Goal: Task Accomplishment & Management: Manage account settings

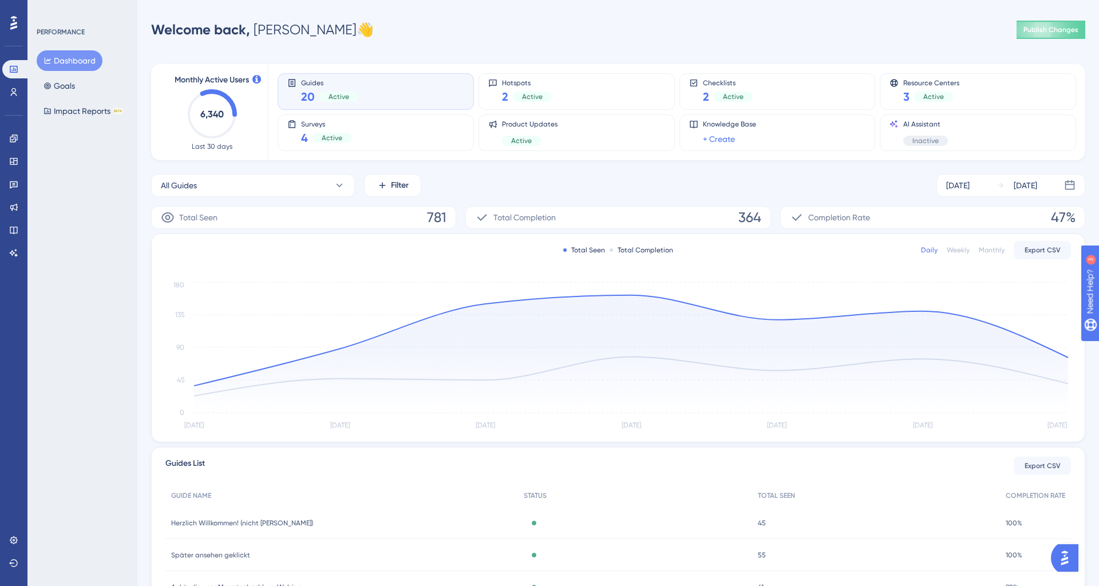
click at [60, 165] on div "PERFORMANCE Dashboard Goals Impact Reports BETA" at bounding box center [82, 293] width 110 height 586
click at [13, 537] on icon at bounding box center [13, 539] width 7 height 7
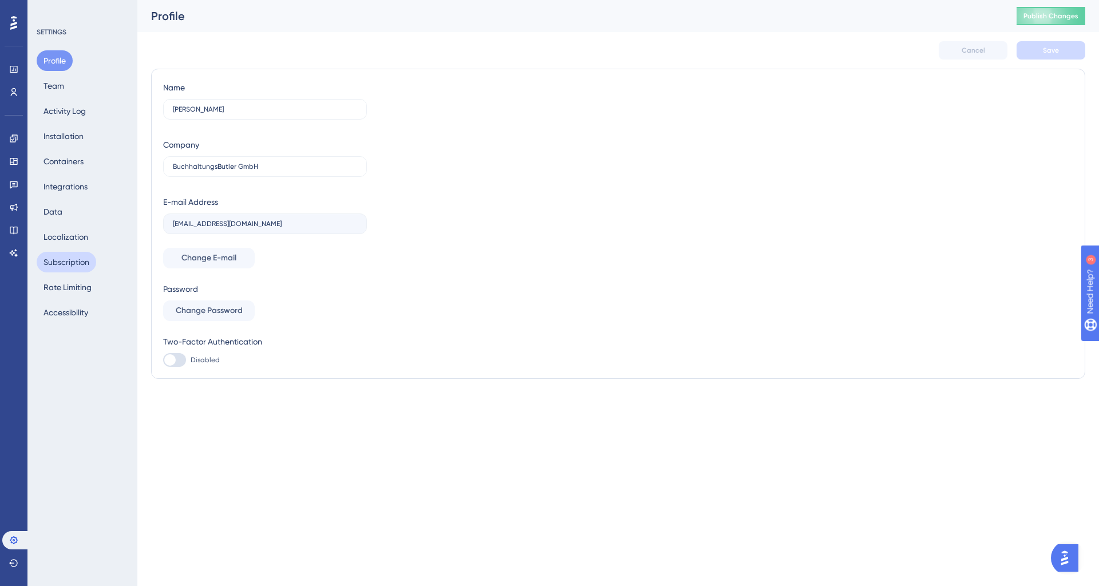
click at [81, 271] on button "Subscription" at bounding box center [67, 262] width 60 height 21
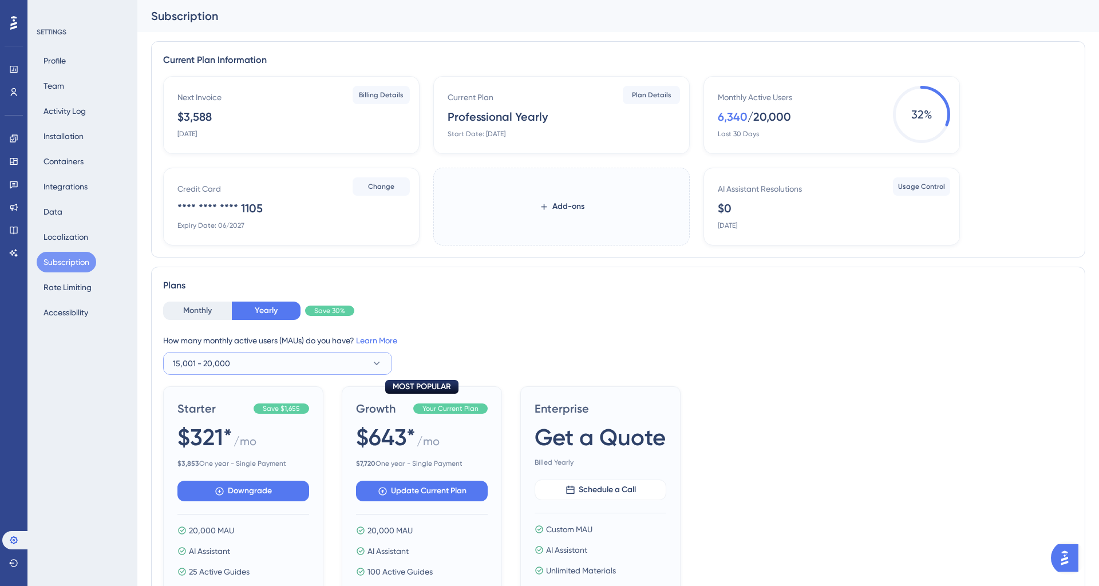
click at [341, 360] on button "15,001 - 20,000" at bounding box center [277, 363] width 229 height 23
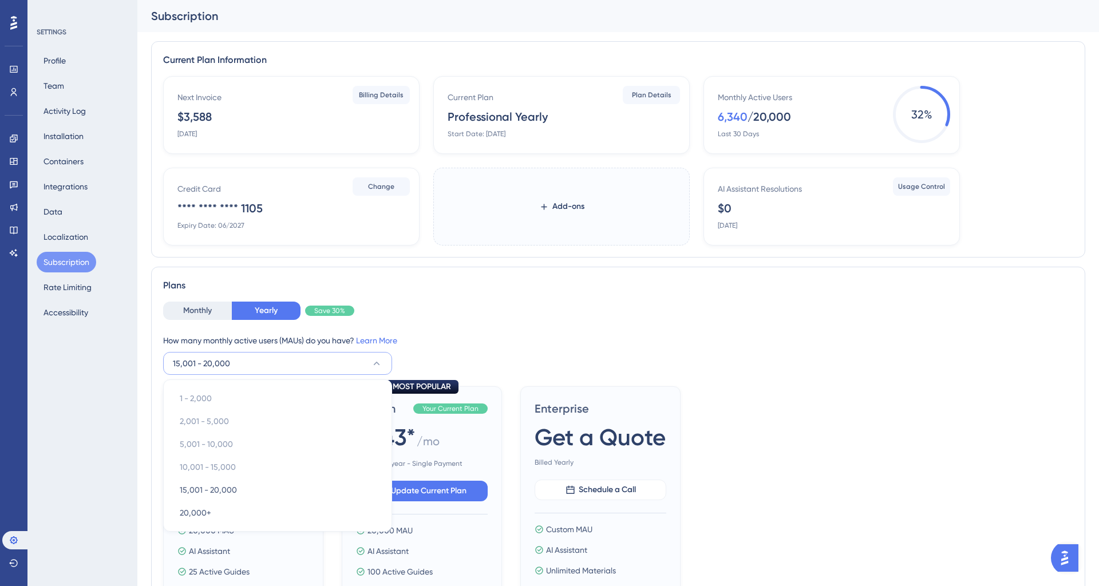
scroll to position [163, 0]
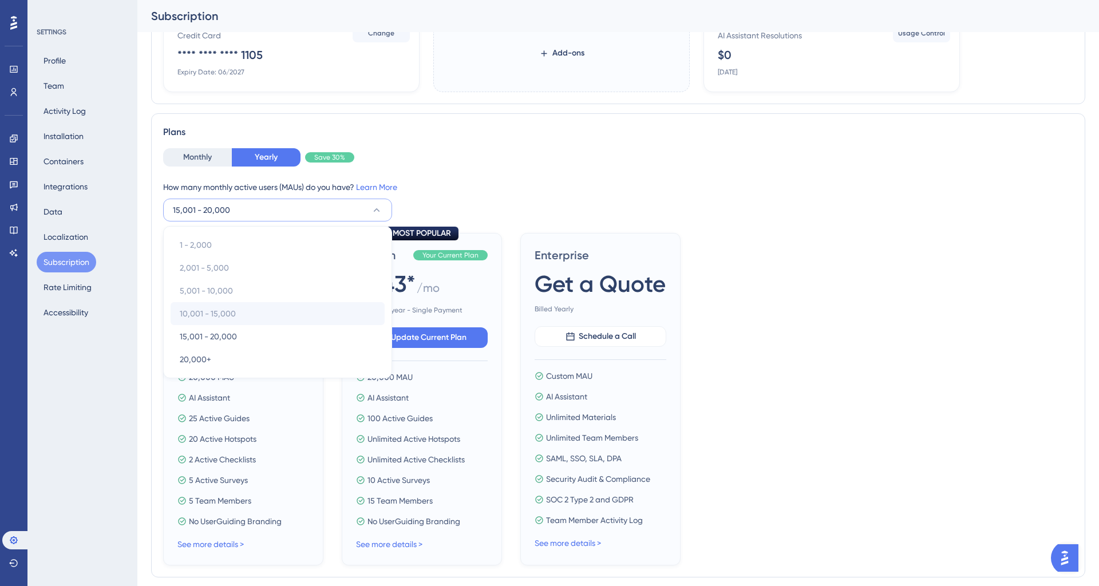
click at [306, 313] on div "10,001 - 15,000 10,001 - 15,000" at bounding box center [278, 313] width 196 height 23
click at [223, 319] on span "10,001 - 15,000" at bounding box center [208, 314] width 56 height 14
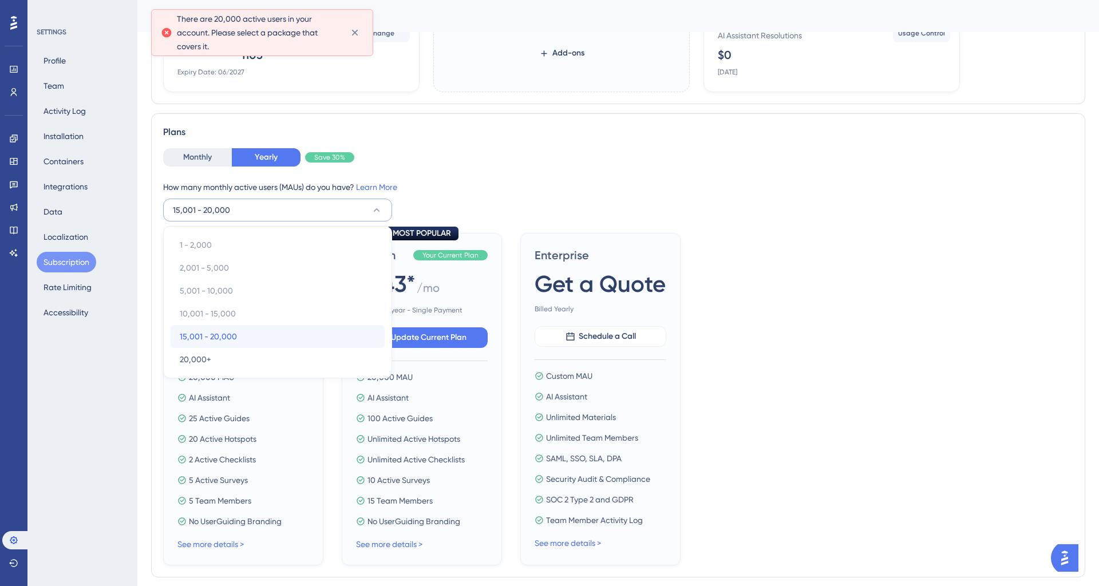
click at [219, 340] on span "15,001 - 20,000" at bounding box center [208, 337] width 57 height 14
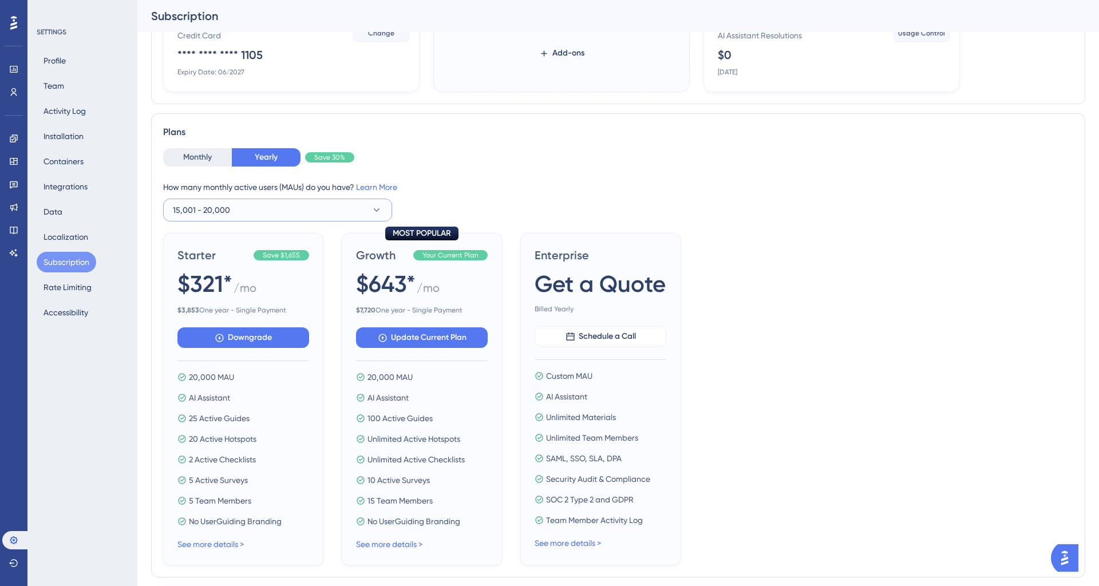
click at [294, 212] on button "15,001 - 20,000" at bounding box center [277, 210] width 229 height 23
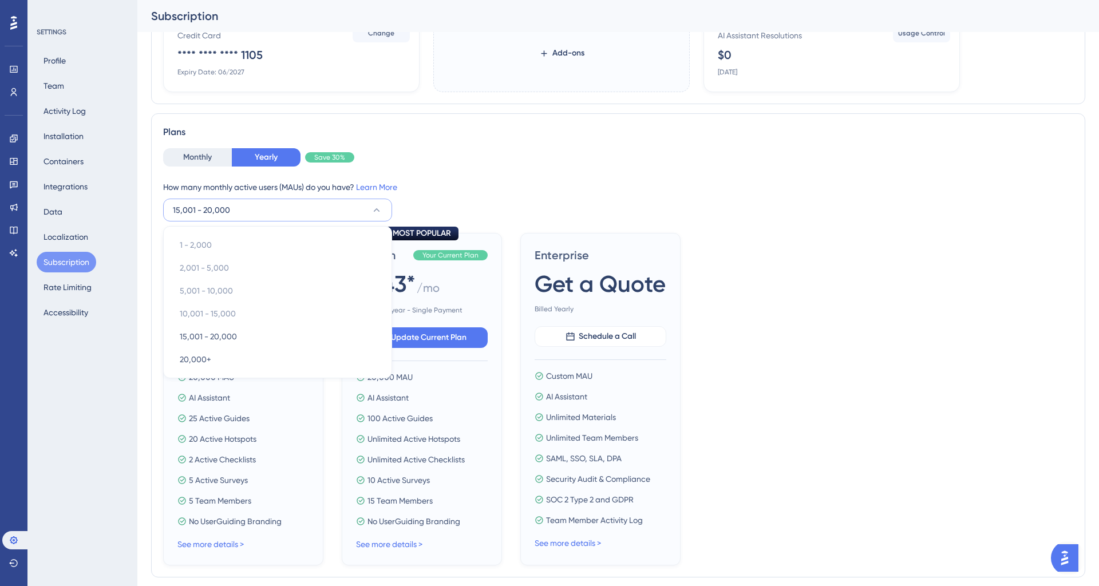
click at [291, 212] on button "15,001 - 20,000" at bounding box center [277, 210] width 229 height 23
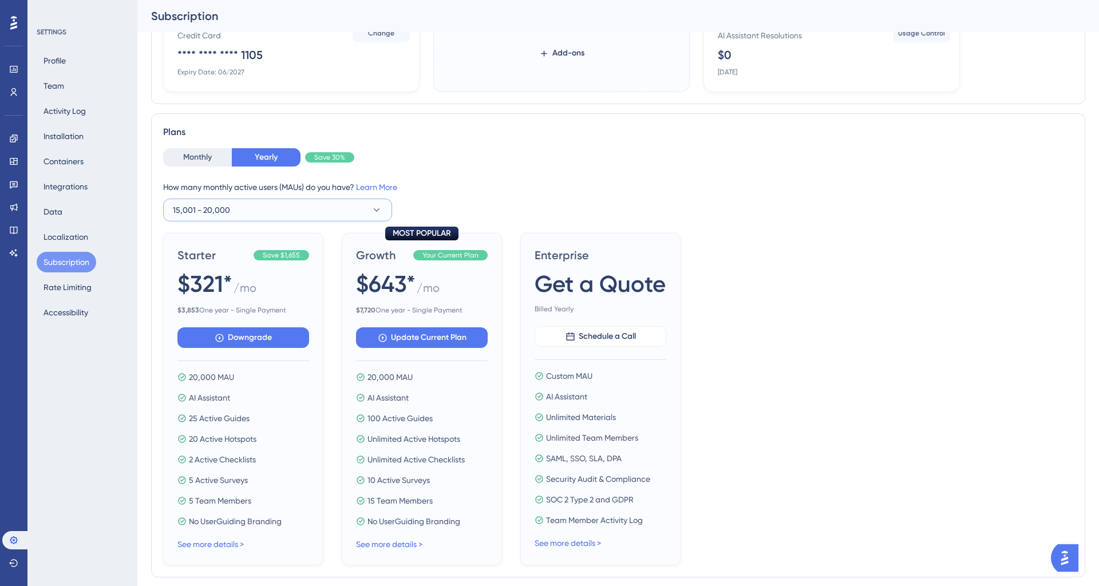
click at [222, 221] on button "15,001 - 20,000" at bounding box center [277, 210] width 229 height 23
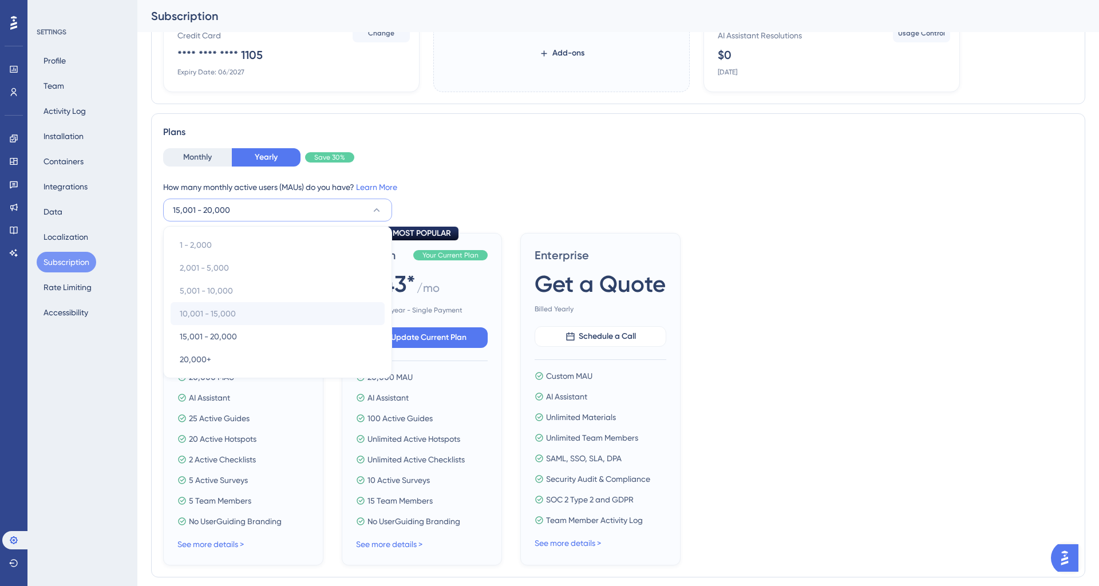
click at [213, 303] on div "10,001 - 15,000 10,001 - 15,000" at bounding box center [278, 313] width 196 height 23
click at [200, 357] on span "20,000+" at bounding box center [195, 359] width 31 height 14
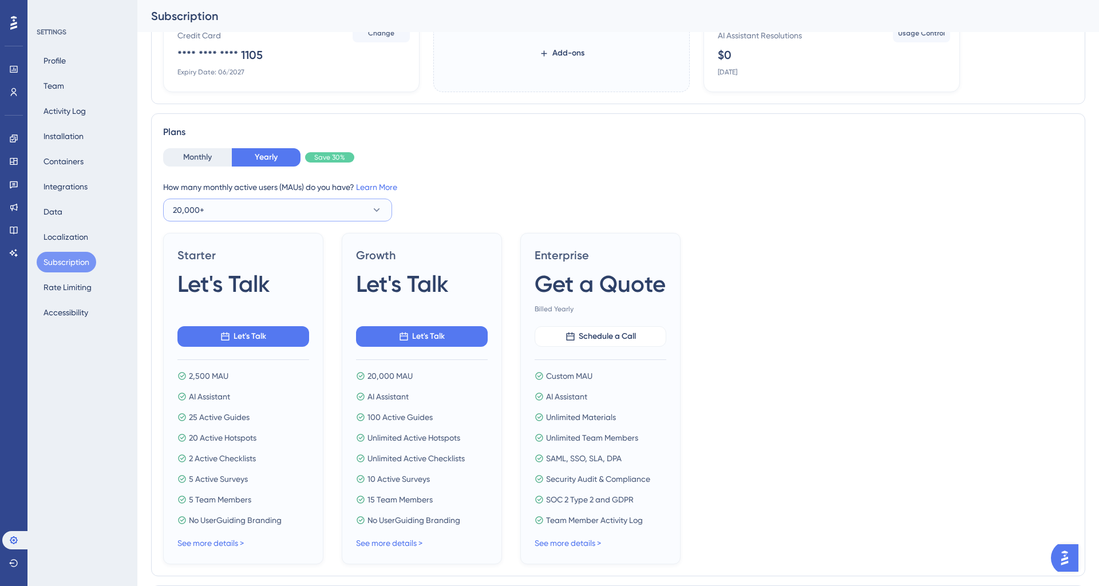
click at [284, 212] on button "20,000+" at bounding box center [277, 210] width 229 height 23
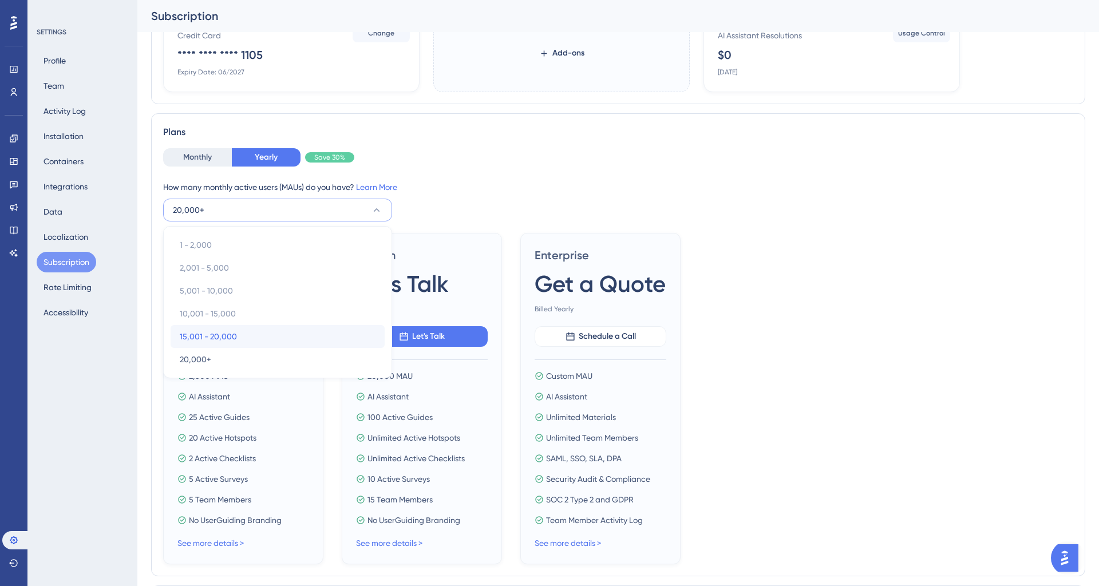
click at [251, 331] on div "15,001 - 20,000 15,001 - 20,000" at bounding box center [278, 336] width 196 height 23
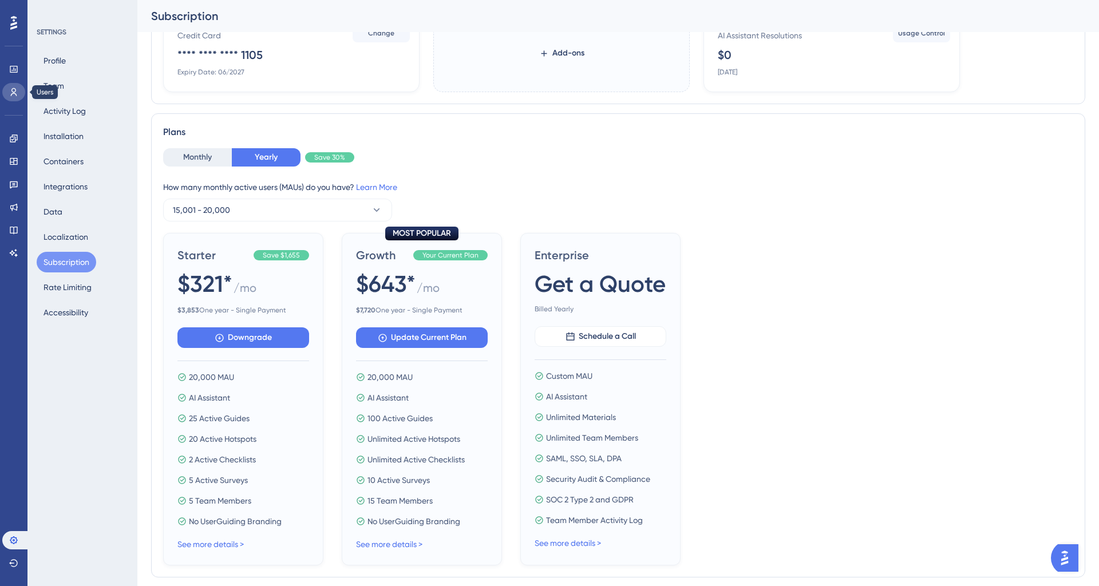
click at [15, 90] on icon at bounding box center [14, 92] width 6 height 8
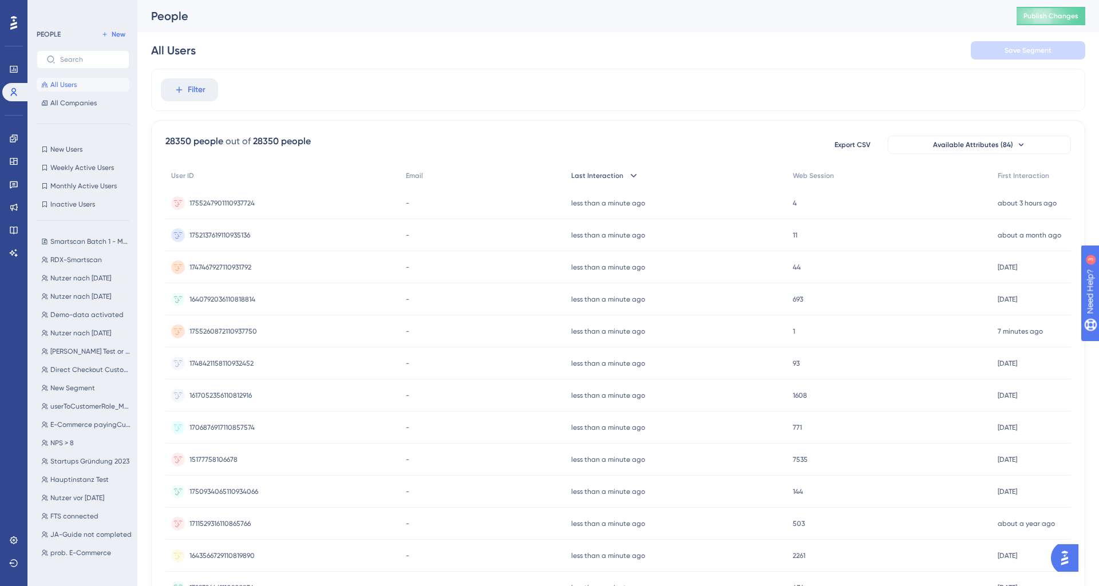
click at [623, 174] on div "Last Interaction" at bounding box center [675, 175] width 221 height 23
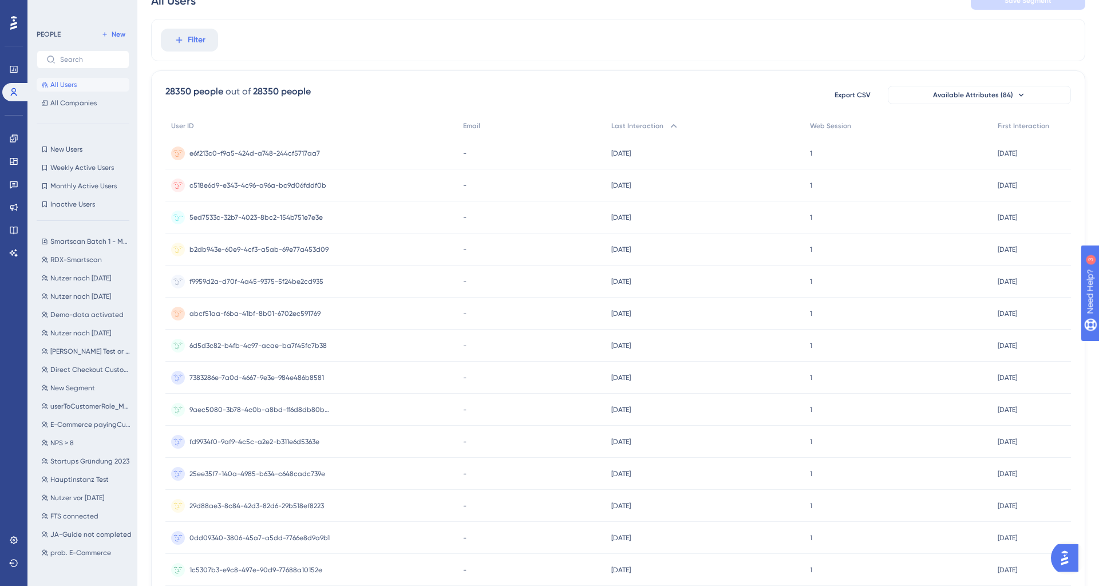
scroll to position [54, 0]
click at [272, 157] on span "e6f213c0-f9a5-424d-a748-244cf5717aa7" at bounding box center [254, 153] width 130 height 9
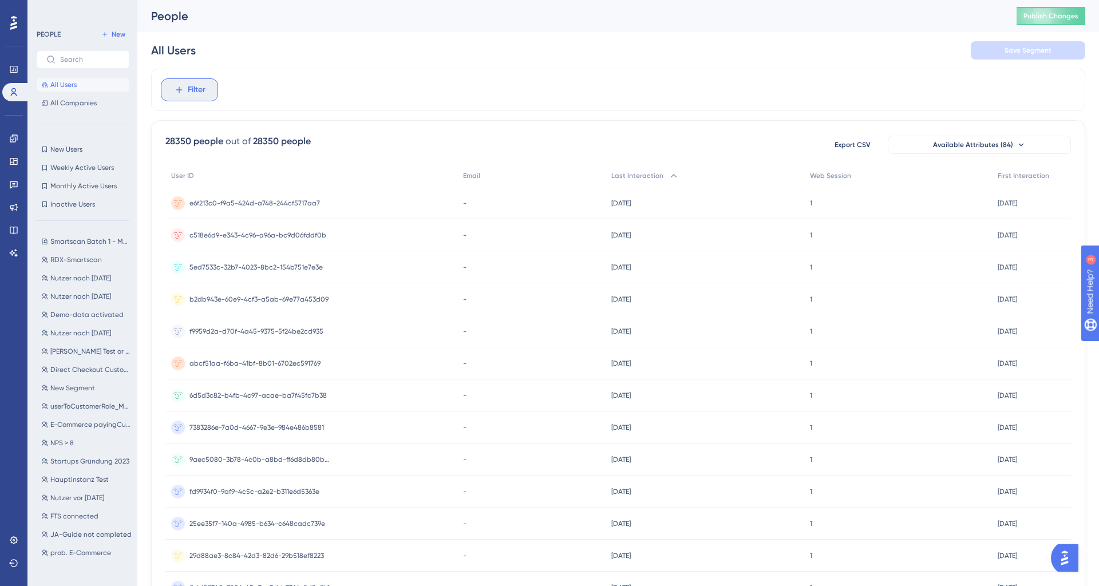
click at [205, 98] on button "Filter" at bounding box center [189, 89] width 57 height 23
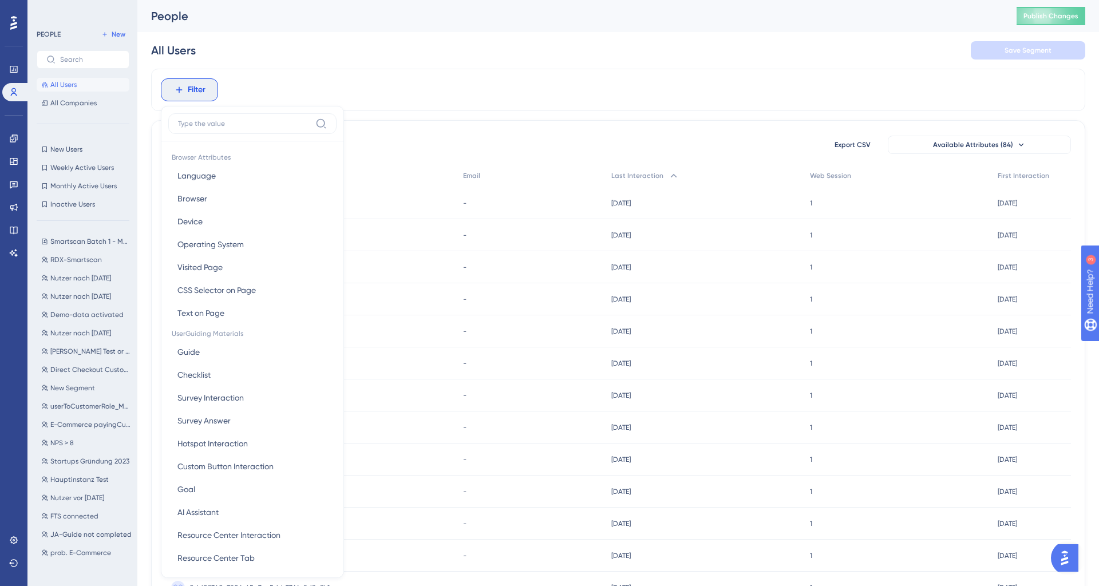
scroll to position [49, 0]
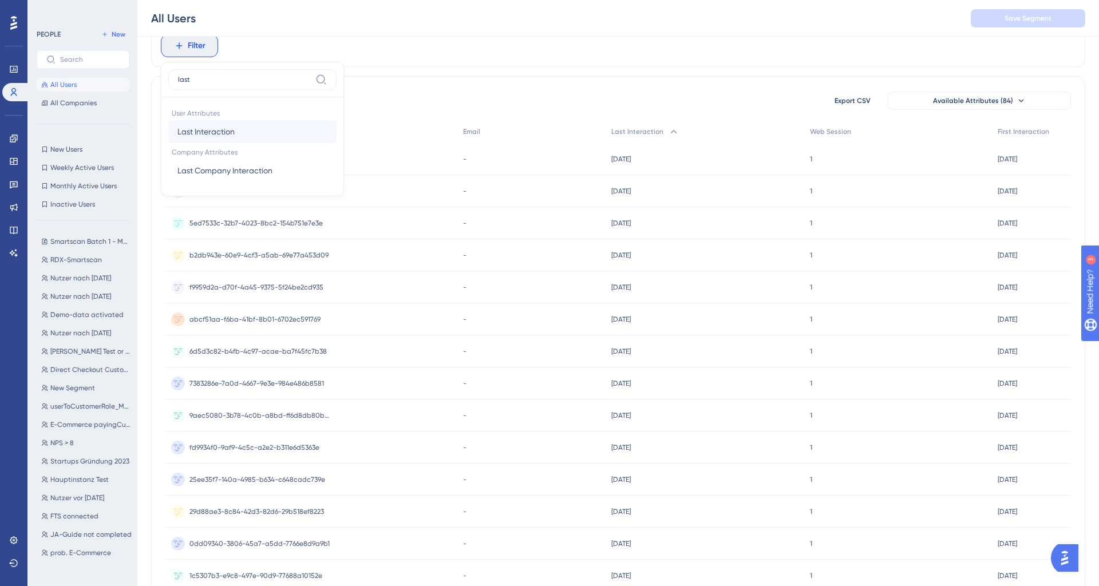
type input "last"
click at [236, 123] on button "Last Interaction Last Interaction" at bounding box center [252, 131] width 168 height 23
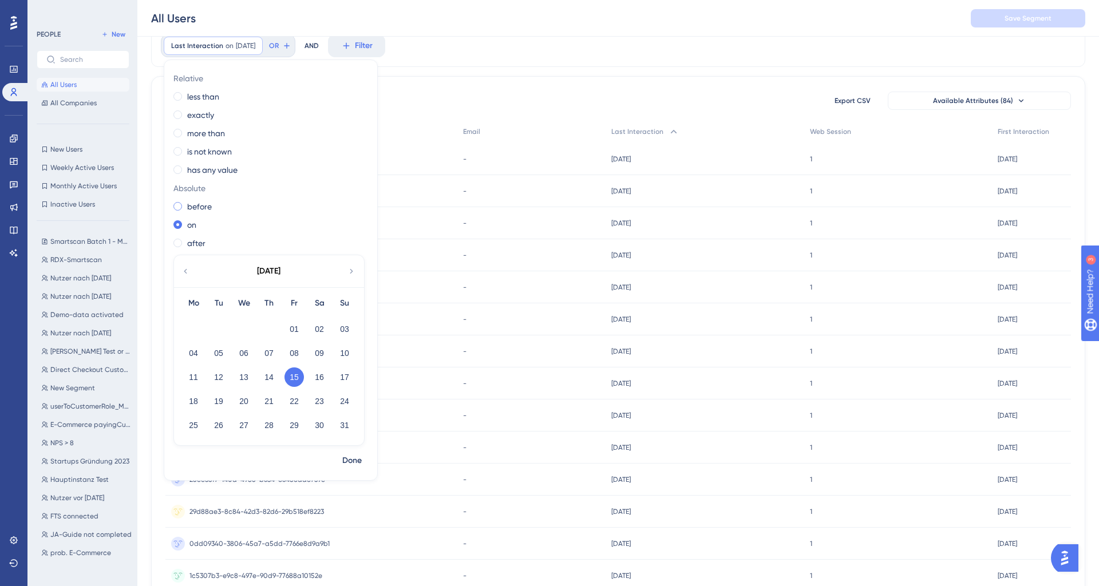
click at [199, 203] on label "before" at bounding box center [199, 207] width 25 height 14
click at [187, 271] on icon at bounding box center [185, 271] width 9 height 10
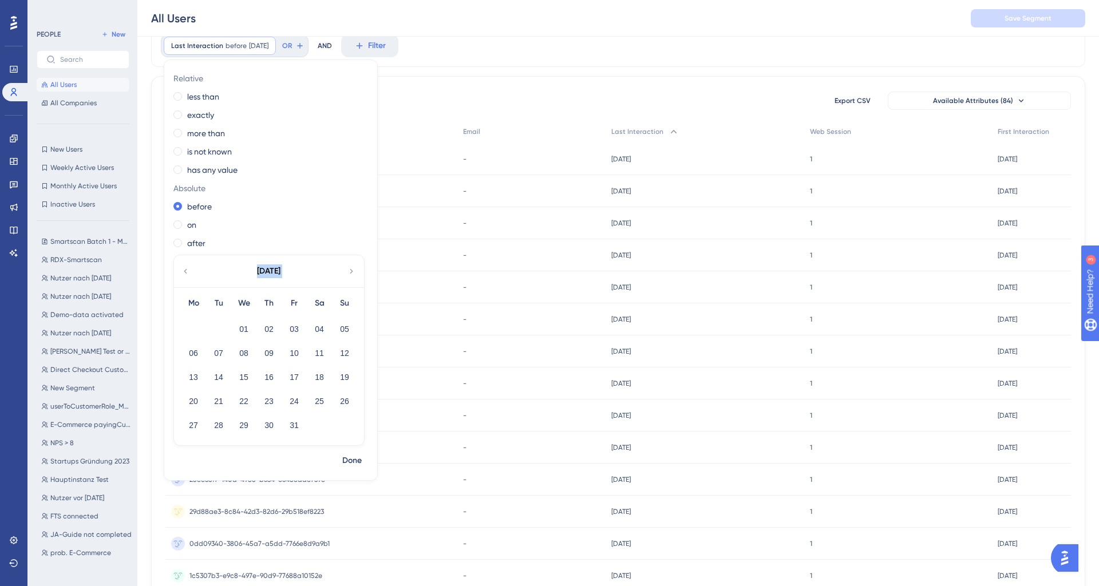
click at [187, 271] on icon at bounding box center [185, 271] width 9 height 10
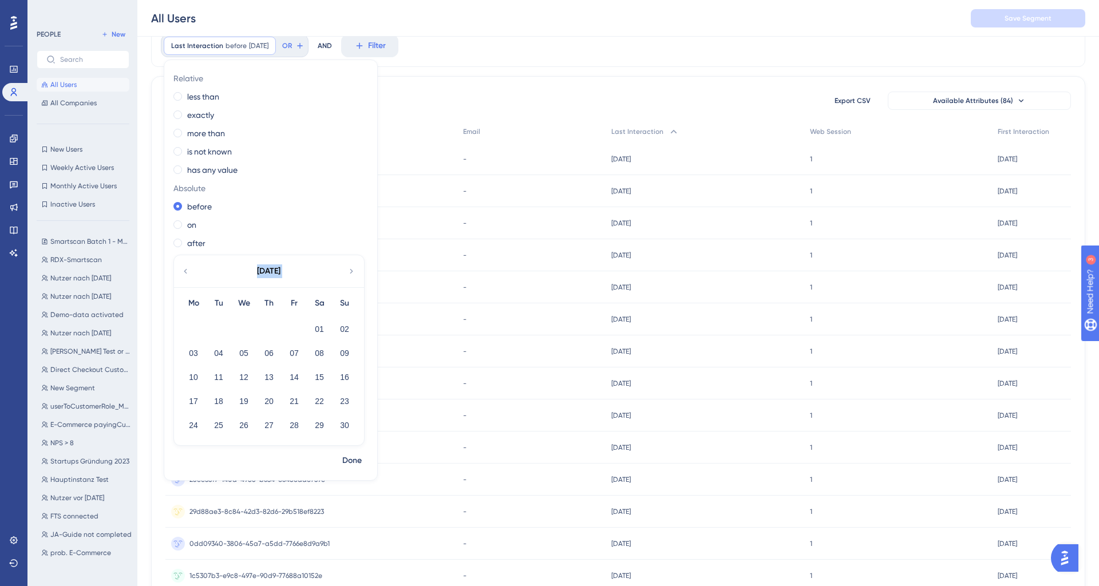
click at [187, 271] on icon at bounding box center [185, 271] width 9 height 10
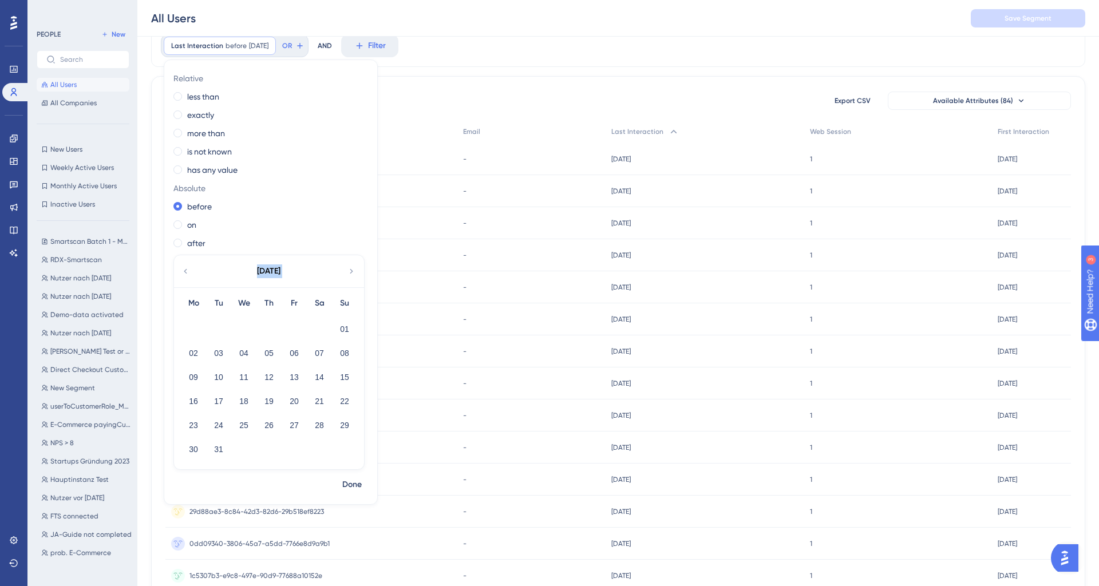
click at [187, 271] on icon at bounding box center [185, 271] width 9 height 10
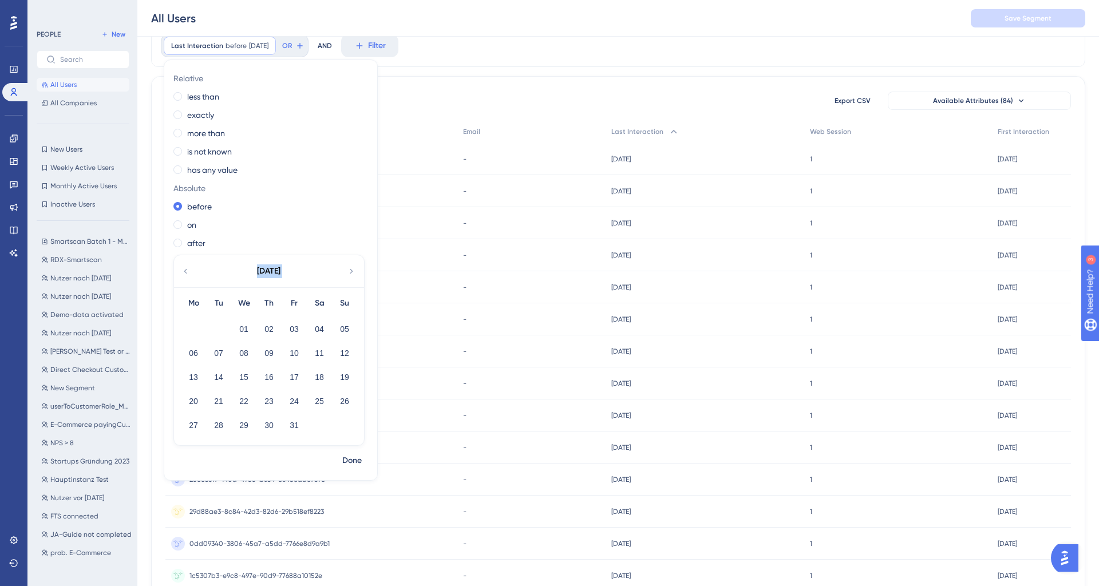
click at [187, 271] on icon at bounding box center [185, 271] width 9 height 10
click at [348, 324] on button "01" at bounding box center [344, 328] width 19 height 19
click at [352, 482] on span "Done" at bounding box center [351, 485] width 19 height 14
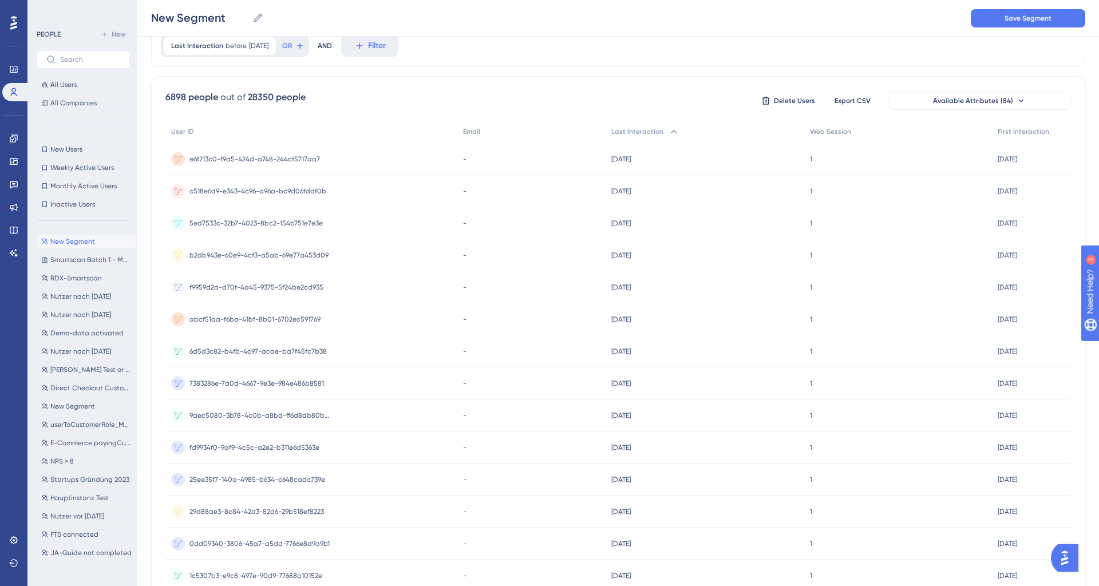
scroll to position [0, 0]
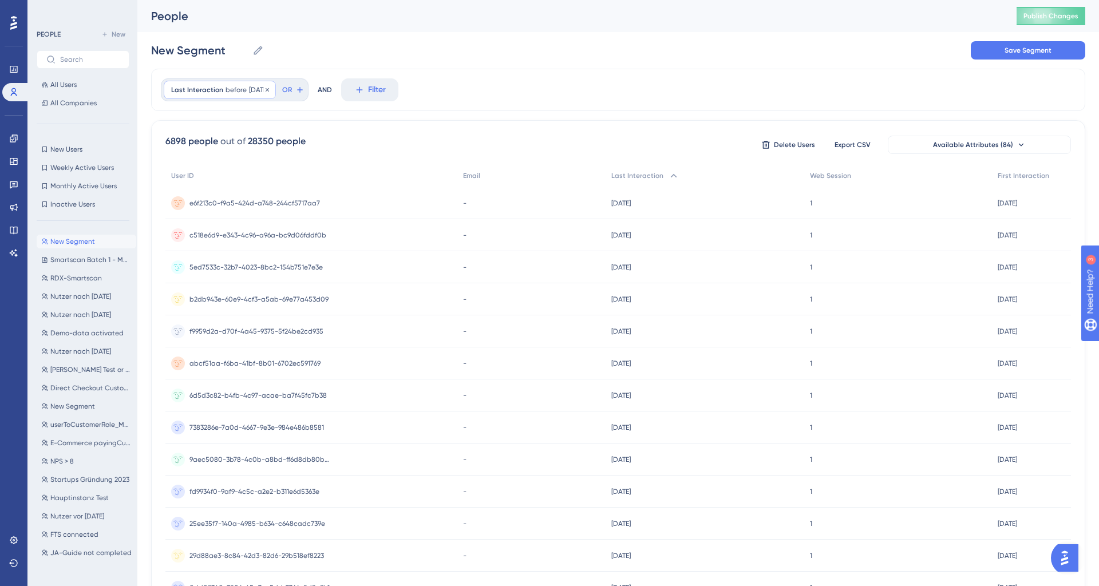
click at [251, 92] on span "[DATE]" at bounding box center [258, 89] width 19 height 9
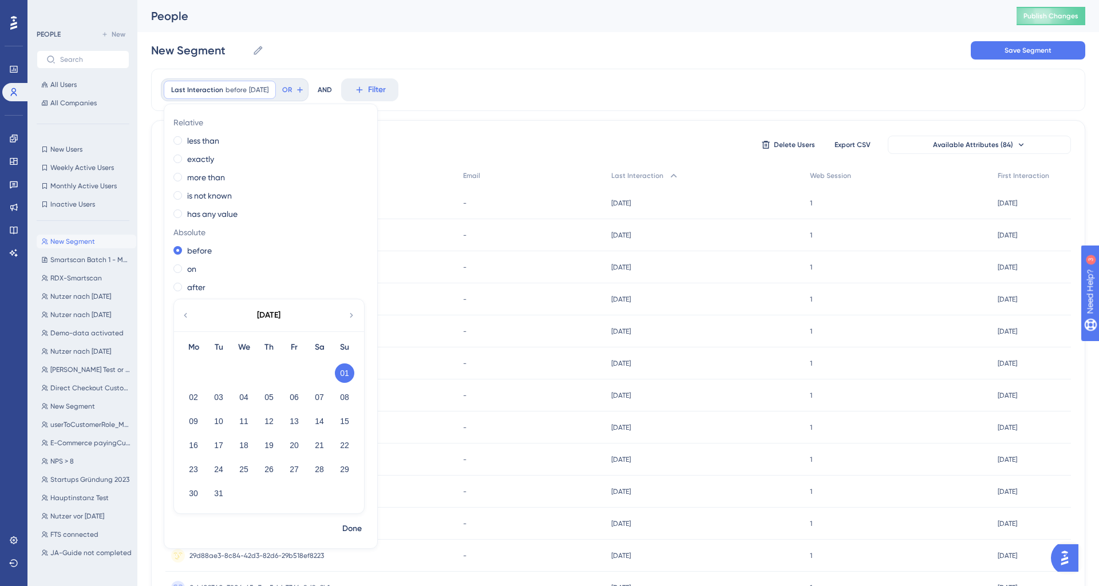
click at [352, 316] on icon at bounding box center [351, 315] width 9 height 10
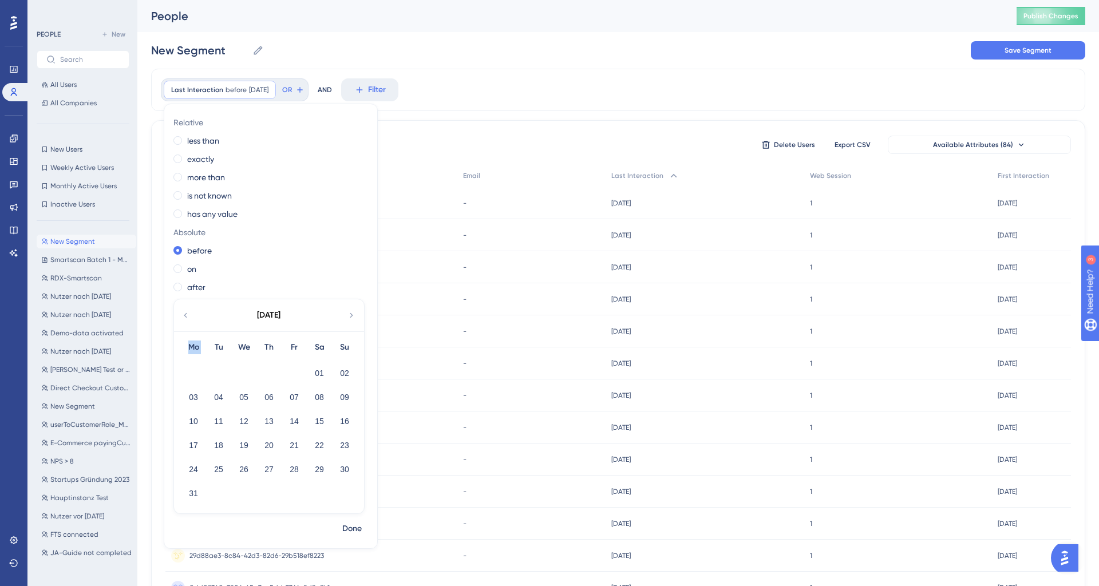
click at [352, 316] on icon at bounding box center [351, 315] width 9 height 10
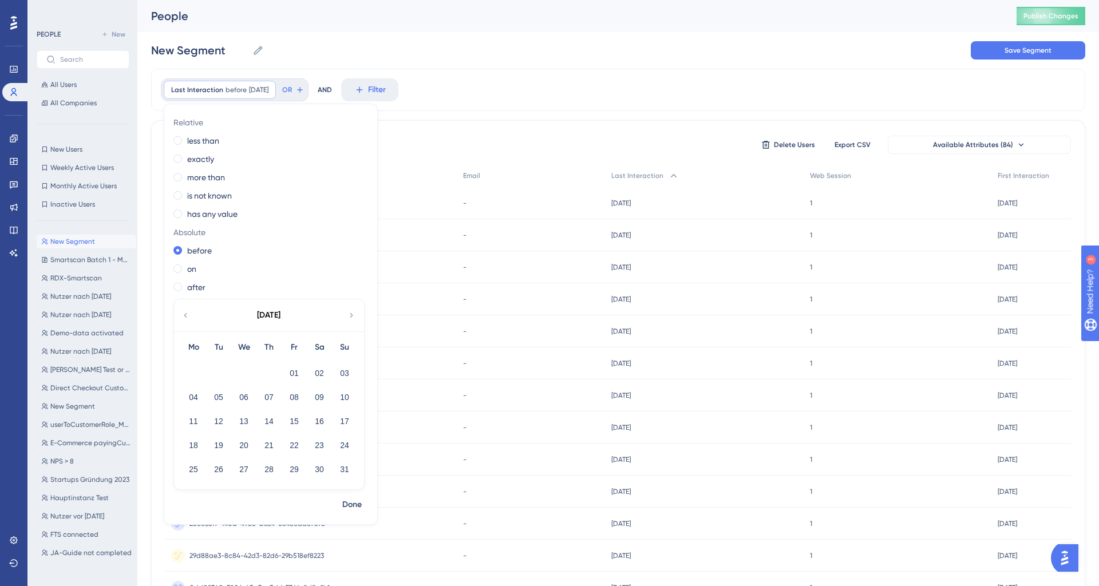
click at [352, 316] on icon at bounding box center [351, 315] width 9 height 10
click at [189, 367] on button "01" at bounding box center [193, 372] width 19 height 19
click at [344, 501] on span "Done" at bounding box center [351, 505] width 19 height 14
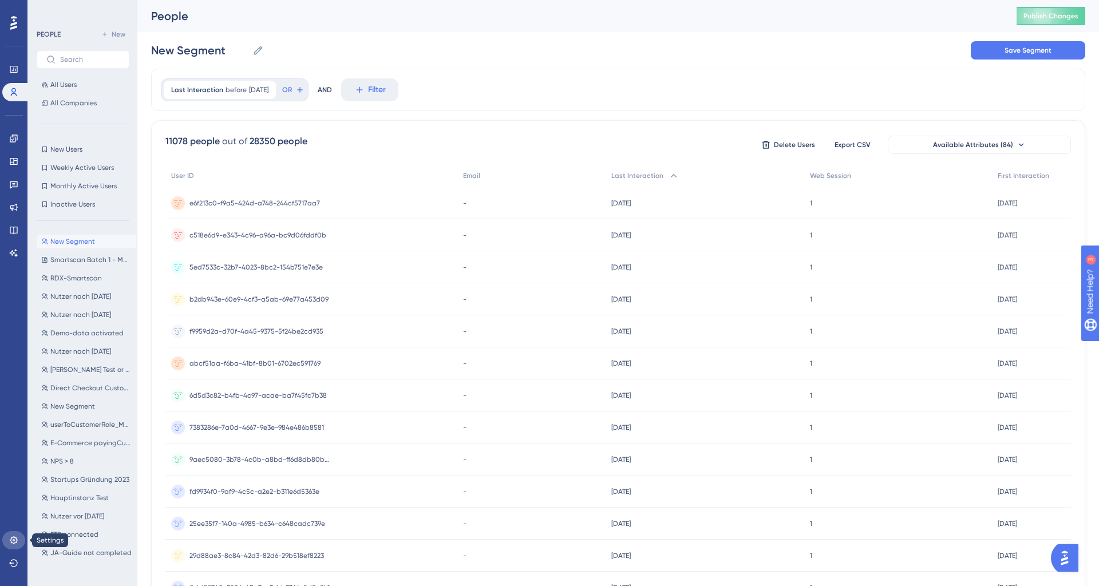
click at [16, 538] on icon at bounding box center [13, 539] width 7 height 7
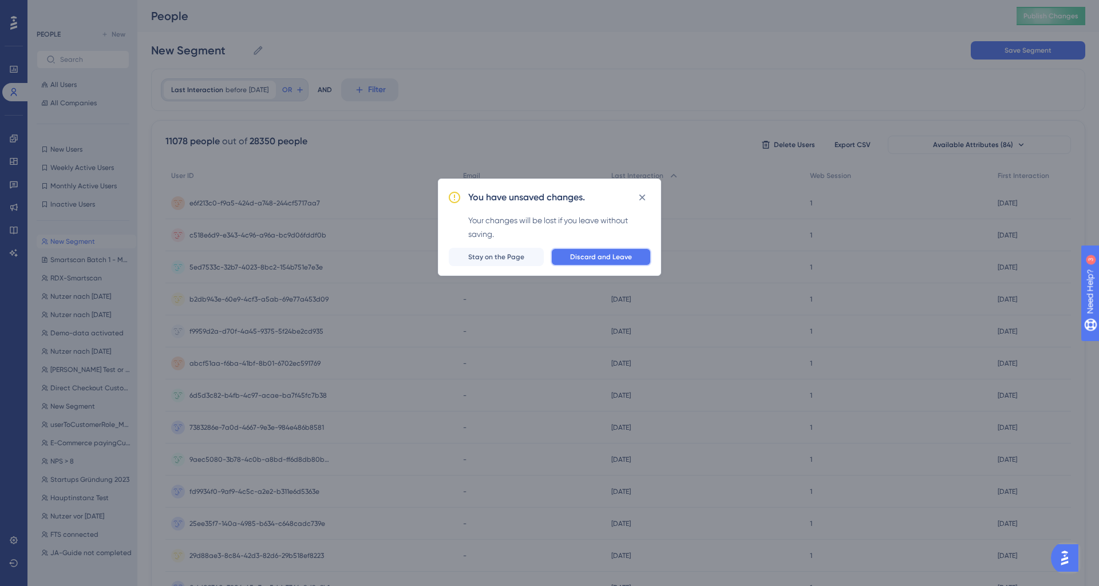
click at [586, 258] on span "Discard and Leave" at bounding box center [601, 256] width 62 height 9
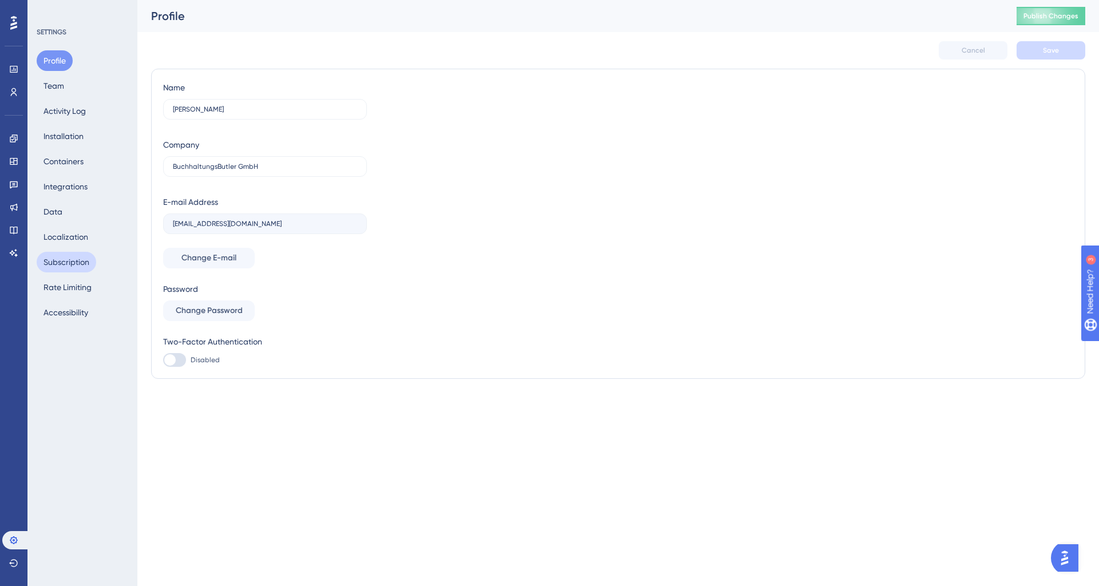
click at [82, 261] on button "Subscription" at bounding box center [67, 262] width 60 height 21
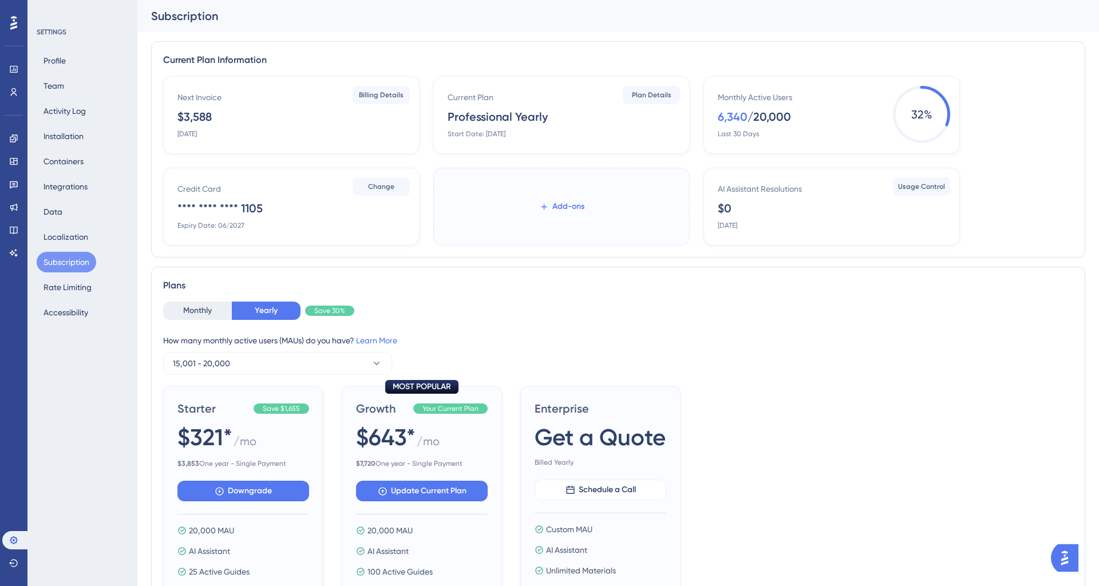
click at [558, 203] on span "Add-ons" at bounding box center [568, 207] width 32 height 14
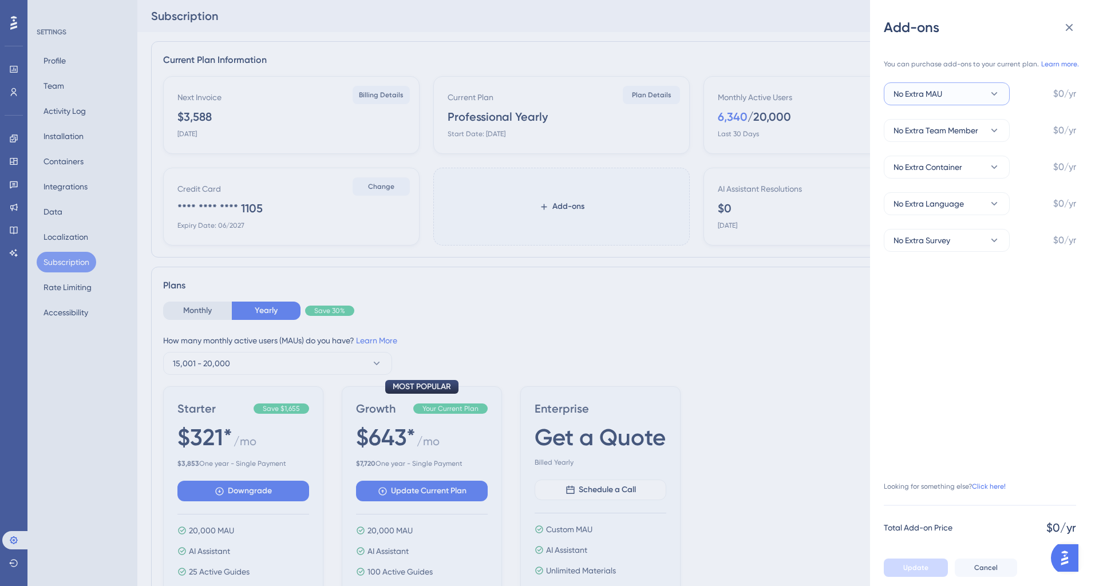
click at [948, 93] on button "No Extra MAU" at bounding box center [946, 93] width 126 height 23
click at [930, 149] on span "+1,000 MAU" at bounding box center [921, 152] width 43 height 14
click at [965, 95] on button "+1,000 MAU" at bounding box center [946, 93] width 126 height 23
click at [941, 124] on span "No Extra MAU" at bounding box center [924, 129] width 49 height 14
click at [1067, 27] on icon at bounding box center [1069, 28] width 14 height 14
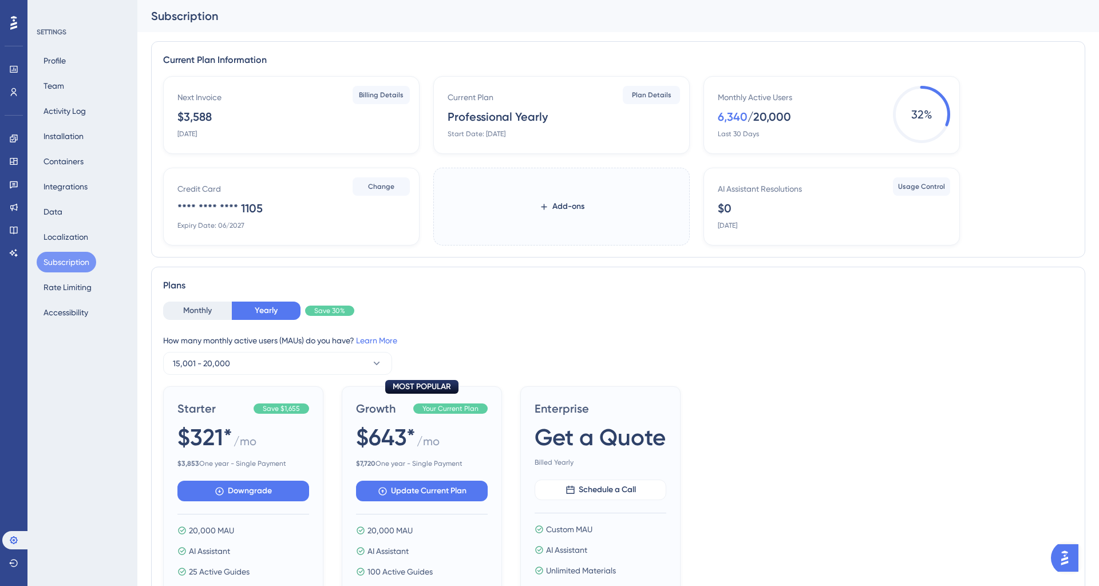
drag, startPoint x: 716, startPoint y: 120, endPoint x: 758, endPoint y: 114, distance: 42.2
click at [758, 114] on div "Monthly Active Users 6,340 / 20,000 Last 30 Days 32 %" at bounding box center [831, 115] width 256 height 78
